Goal: Use online tool/utility: Utilize a website feature to perform a specific function

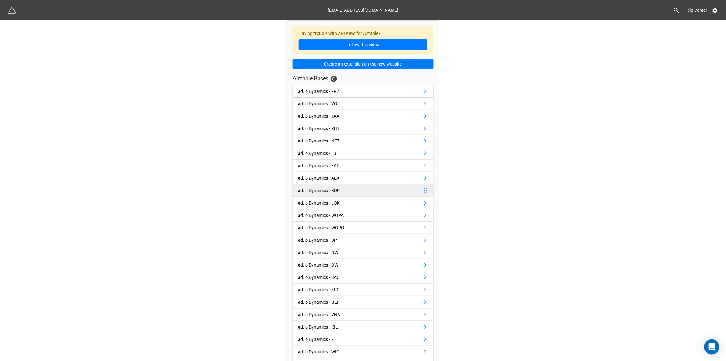
click at [328, 190] on div "ad.lo Dynamics - BDU" at bounding box center [319, 190] width 42 height 7
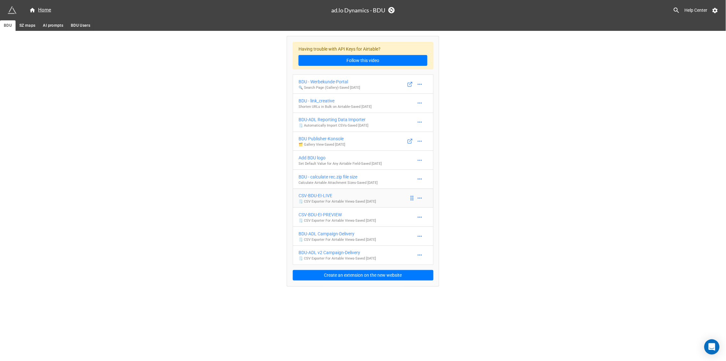
click at [326, 198] on div "CSV-BDU-EI-LIVE" at bounding box center [337, 195] width 77 height 7
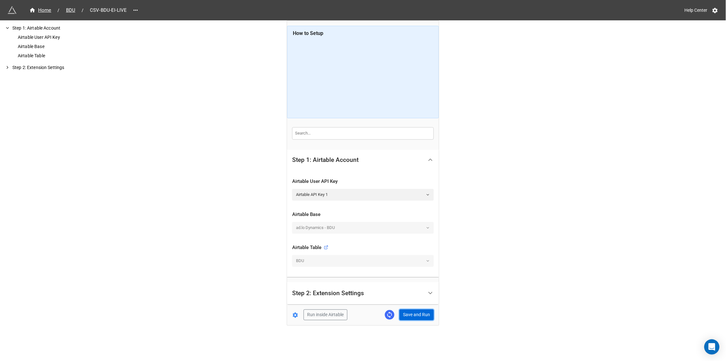
click at [422, 315] on button "Save and Run" at bounding box center [417, 314] width 34 height 11
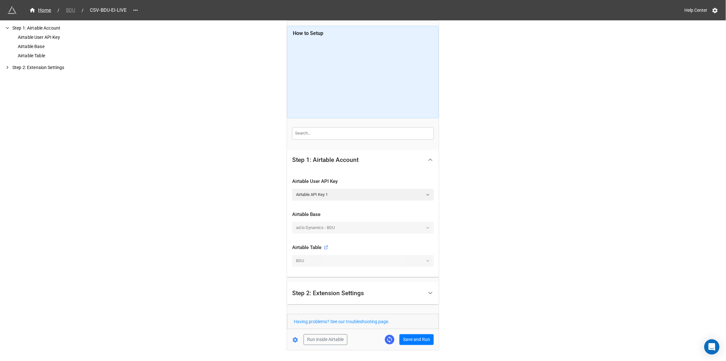
click at [68, 9] on span "BDU" at bounding box center [70, 10] width 17 height 7
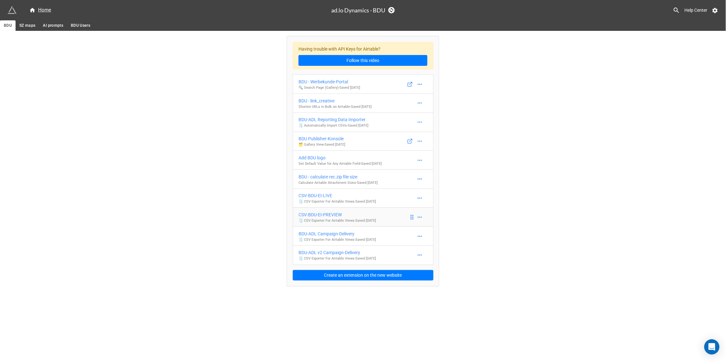
click at [319, 215] on div "CSV-BDU-EI-PREVIEW" at bounding box center [337, 214] width 77 height 7
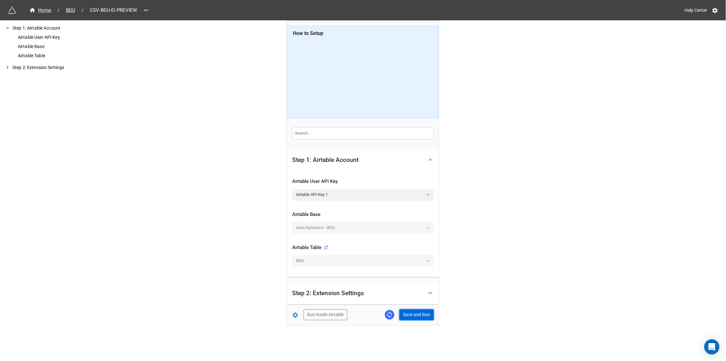
click at [414, 315] on button "Save and Run" at bounding box center [417, 314] width 34 height 11
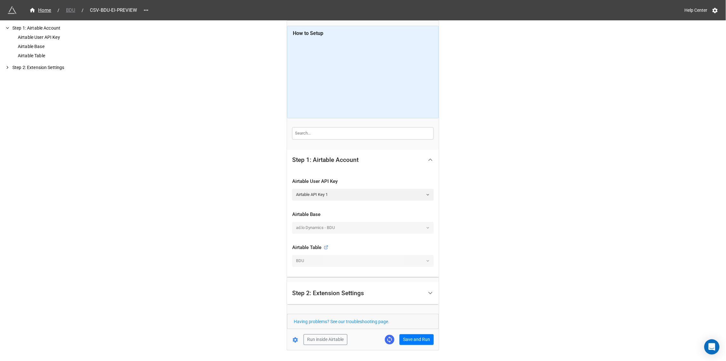
click at [69, 10] on span "BDU" at bounding box center [70, 10] width 17 height 7
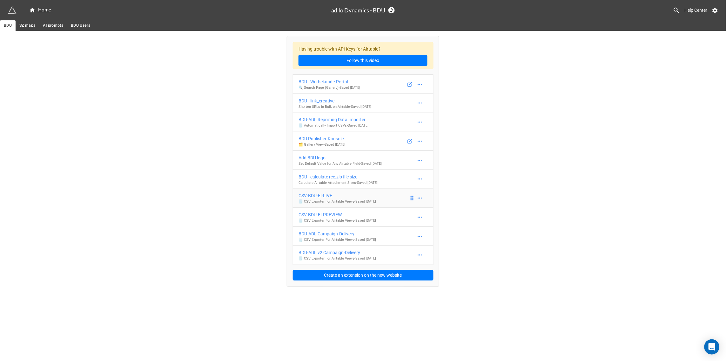
click at [323, 197] on div "CSV-BDU-EI-LIVE" at bounding box center [337, 195] width 77 height 7
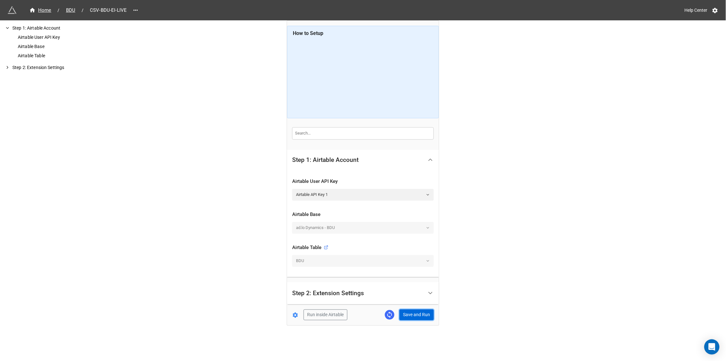
click at [422, 314] on button "Save and Run" at bounding box center [417, 314] width 34 height 11
